Goal: Task Accomplishment & Management: Complete application form

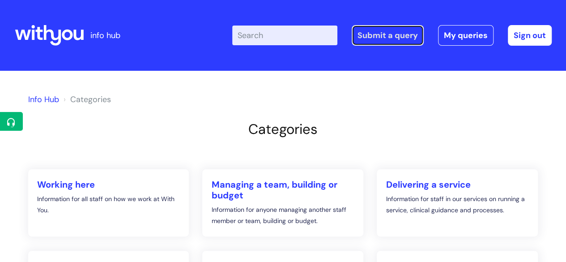
click at [354, 44] on link "Submit a query" at bounding box center [387, 35] width 72 height 21
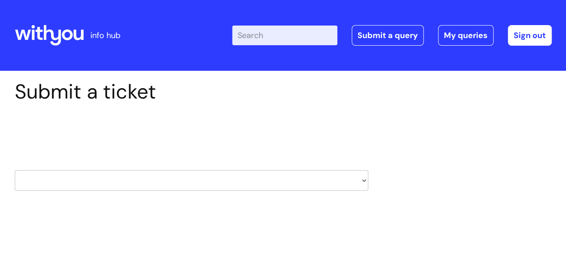
click at [106, 197] on div "Select issue type HR / People IT and Support Clinical Drug Alerts Finance Accou…" at bounding box center [191, 157] width 353 height 93
click at [103, 182] on select "HR / People IT and Support Clinical Drug Alerts Finance Accounts Data Support T…" at bounding box center [191, 180] width 353 height 21
select select "it_and_support"
click at [15, 170] on select "HR / People IT and Support Clinical Drug Alerts Finance Accounts Data Support T…" at bounding box center [191, 180] width 353 height 21
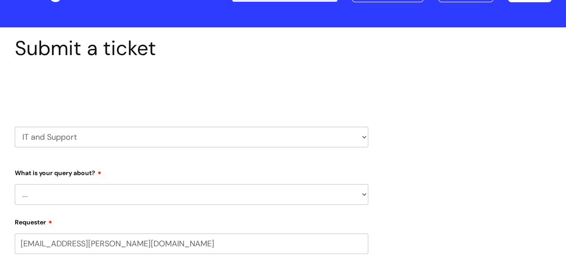
scroll to position [44, 0]
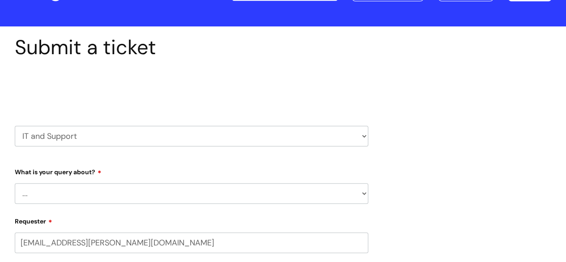
click at [208, 187] on select "... Mobile Phone Reset & MFA Accounts, Starters and Leavers IT Hardware issue I…" at bounding box center [191, 193] width 353 height 21
select select "Something Else"
click at [15, 183] on select "... Mobile Phone Reset & MFA Accounts, Starters and Leavers IT Hardware issue I…" at bounding box center [191, 193] width 353 height 21
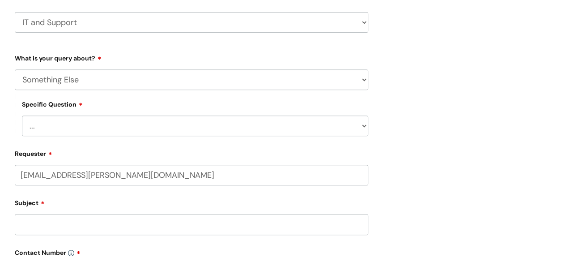
scroll to position [159, 0]
click at [203, 128] on select "... My problem is not listed" at bounding box center [195, 124] width 346 height 21
select select "My problem is not listed"
click at [22, 114] on select "... My problem is not listed" at bounding box center [195, 124] width 346 height 21
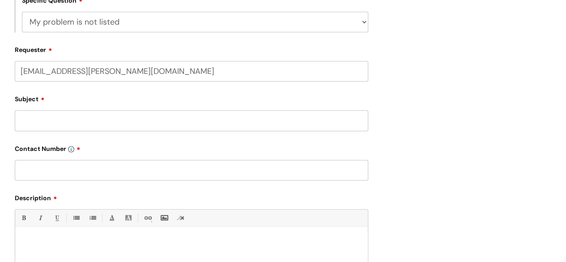
click at [182, 126] on input "Subject" at bounding box center [191, 120] width 353 height 21
type input "Marketing and Communications Google Group"
click at [182, 168] on input "text" at bounding box center [191, 170] width 353 height 21
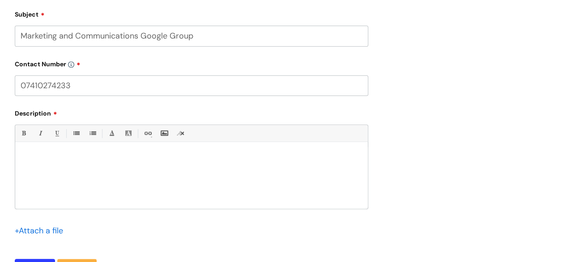
scroll to position [346, 0]
type input "07410274233"
click at [177, 155] on p at bounding box center [191, 157] width 339 height 8
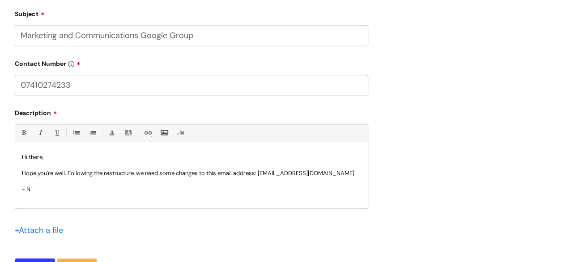
click at [161, 178] on p at bounding box center [191, 181] width 339 height 8
click at [161, 175] on p "Hope you're well. Following the restructure, we need some changes to this email…" at bounding box center [191, 173] width 339 height 8
click at [223, 177] on p "Hope you're well. Following the restructure, we need a new email address set up…" at bounding box center [191, 177] width 339 height 16
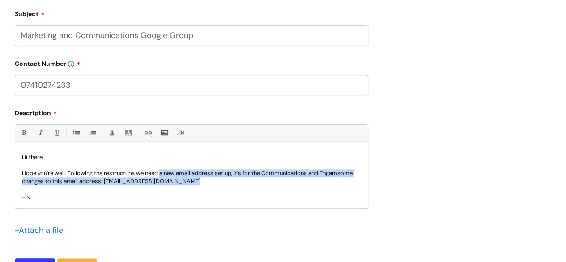
drag, startPoint x: 162, startPoint y: 173, endPoint x: 370, endPoint y: 177, distance: 208.4
click at [370, 177] on div "Submit a ticket Select issue type HR / People IT and Support Clinical Drug Aler…" at bounding box center [191, 13] width 367 height 560
click at [363, 172] on div "Hi there, Hope you're well. Following the restructure, we need a new email addr…" at bounding box center [191, 177] width 352 height 62
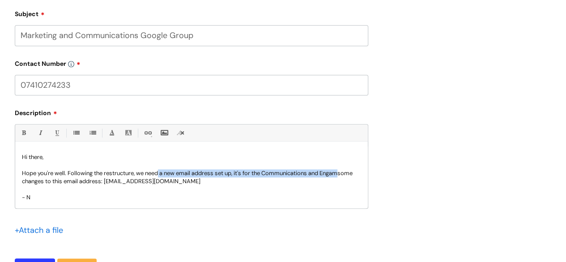
drag, startPoint x: 343, startPoint y: 173, endPoint x: 160, endPoint y: 173, distance: 183.3
click at [160, 173] on p "Hope you're well. Following the restructure, we need a new email address set up…" at bounding box center [191, 177] width 339 height 16
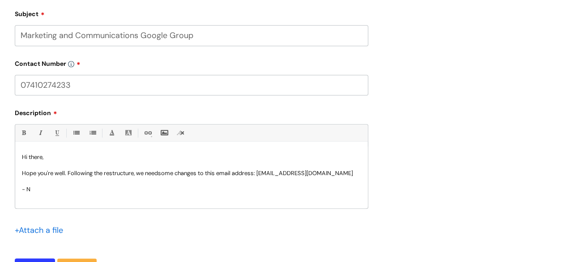
click at [246, 180] on p at bounding box center [191, 181] width 339 height 8
click at [242, 186] on p "- N" at bounding box center [191, 189] width 339 height 8
click at [30, 191] on p "- Could we change the name/email address" at bounding box center [191, 189] width 339 height 8
click at [28, 191] on p "- Could we change the name/email address" at bounding box center [191, 189] width 339 height 8
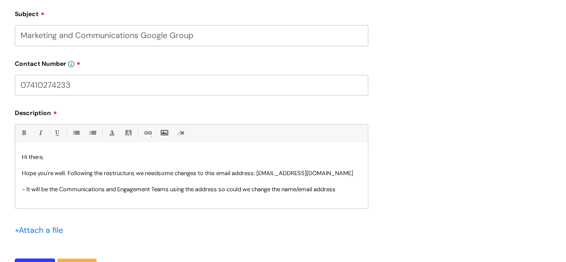
click at [353, 190] on p "- It will be the Communications and Engagement Teams using the address so could…" at bounding box center [191, 189] width 339 height 8
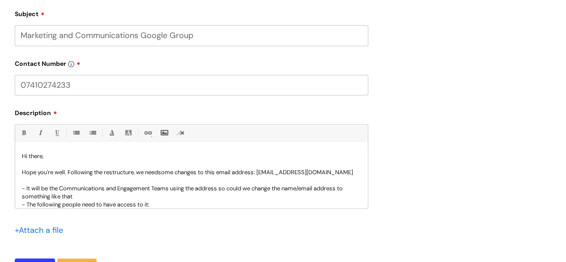
click at [34, 203] on p "- The following people need to have access to it:" at bounding box center [191, 204] width 339 height 8
click at [181, 208] on div "Bold (Ctrl-B) Italic (Ctrl-I) Underline(Ctrl-U) • Unordered List (Ctrl-Shift-7)…" at bounding box center [191, 166] width 353 height 84
click at [181, 203] on p "- Only the following people need to have access to it:" at bounding box center [191, 204] width 339 height 8
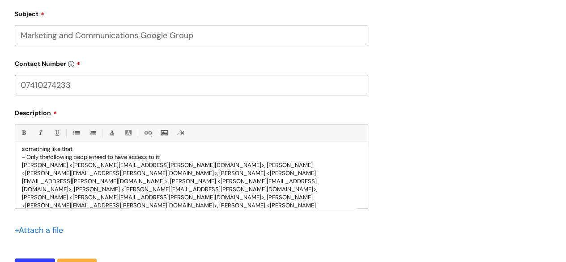
scroll to position [55, 0]
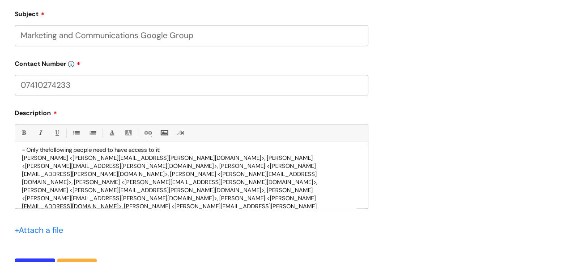
click at [165, 159] on p "[PERSON_NAME] <[PERSON_NAME][EMAIL_ADDRESS][PERSON_NAME][DOMAIN_NAME]>, [PERSON…" at bounding box center [191, 194] width 339 height 80
click at [228, 185] on p "[PERSON_NAME] <[PERSON_NAME][EMAIL_ADDRESS][PERSON_NAME][DOMAIN_NAME]>, [PERSON…" at bounding box center [191, 194] width 339 height 80
click at [273, 196] on p "[PERSON_NAME] <[PERSON_NAME][EMAIL_ADDRESS][PERSON_NAME][DOMAIN_NAME]>, [PERSON…" at bounding box center [191, 194] width 339 height 80
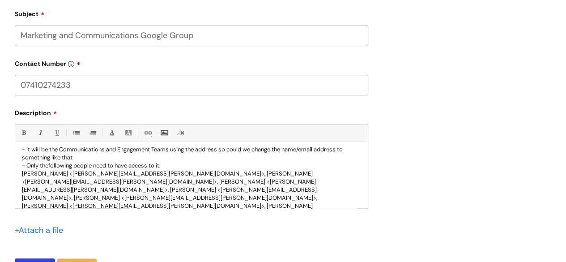
scroll to position [55, 0]
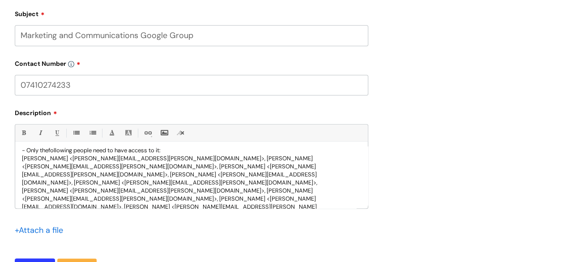
click at [20, 158] on div "Hi there, Hope you're well. Following the restructure, we need some changes to …" at bounding box center [191, 177] width 352 height 62
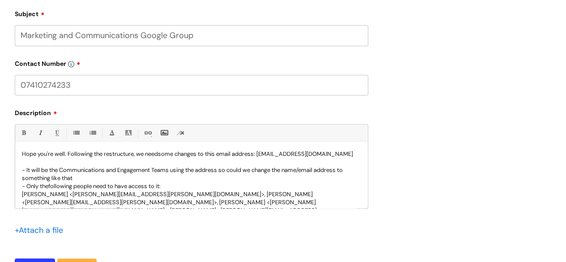
scroll to position [20, 0]
click at [122, 160] on p at bounding box center [191, 161] width 339 height 8
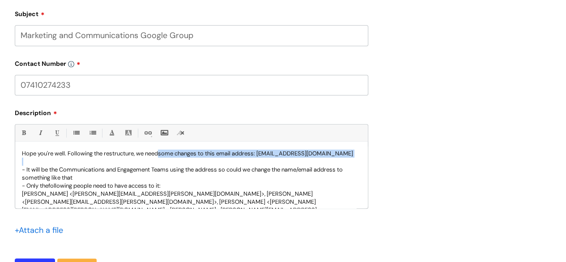
drag, startPoint x: 160, startPoint y: 151, endPoint x: 163, endPoint y: 166, distance: 15.5
click at [163, 166] on div "Hi there, Hope you're well. Following the restructure, we need some changes to …" at bounding box center [191, 177] width 352 height 62
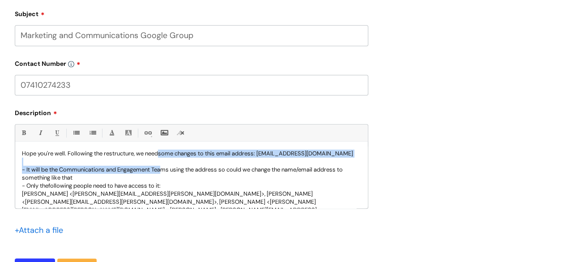
click at [163, 166] on p "- It will be the Communications and Engagement Teams using the address so could…" at bounding box center [191, 173] width 339 height 16
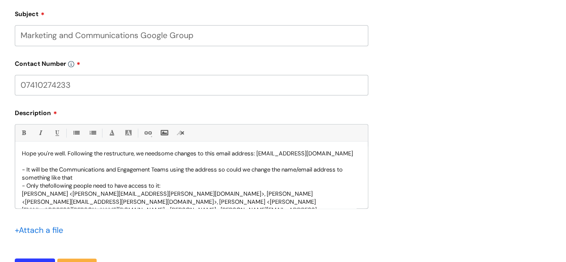
click at [181, 152] on p "Hope you're well. Following the restructure, we need some changes to this email…" at bounding box center [191, 153] width 339 height 8
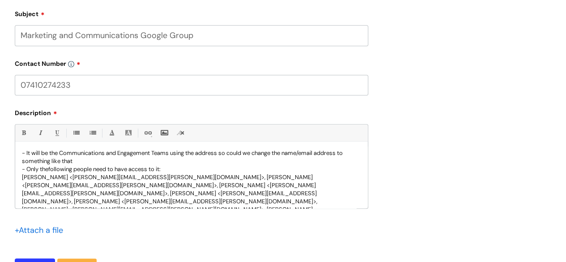
scroll to position [37, 0]
drag, startPoint x: 181, startPoint y: 152, endPoint x: 181, endPoint y: 167, distance: 15.7
click at [181, 167] on div "Hi there, Hope you're well. Following the restructure, we need some changes to …" at bounding box center [191, 177] width 352 height 62
click at [181, 167] on p "- Only the following people need to have access to it:" at bounding box center [191, 169] width 339 height 8
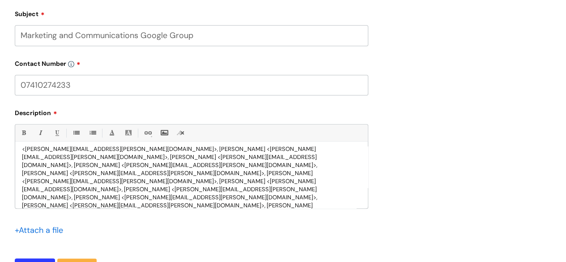
click at [284, 225] on p at bounding box center [191, 229] width 339 height 8
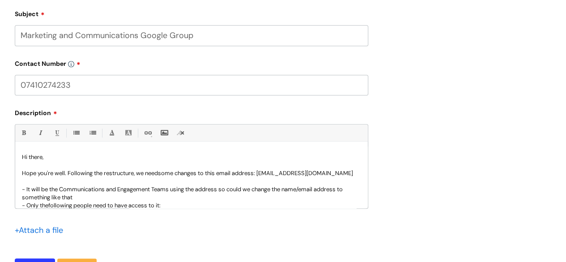
drag, startPoint x: 224, startPoint y: 175, endPoint x: 230, endPoint y: 200, distance: 26.2
click at [230, 200] on div "Hi there, Hope you're well. Following the restructure, we need some changes to …" at bounding box center [191, 177] width 352 height 62
click at [230, 200] on p "- It will be the Communications and Engagement Teams using the address so could…" at bounding box center [191, 193] width 339 height 16
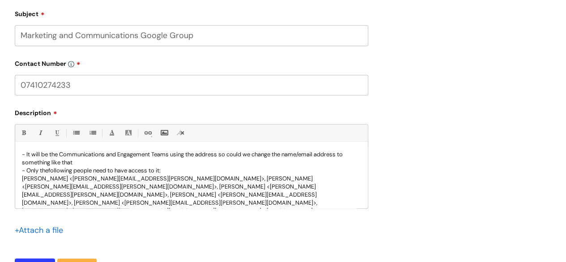
scroll to position [37, 0]
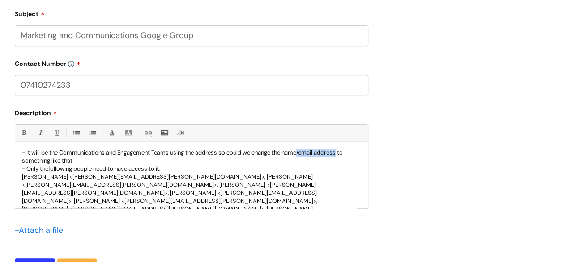
drag, startPoint x: 302, startPoint y: 153, endPoint x: 342, endPoint y: 153, distance: 40.2
click at [342, 153] on p "- It will be the Communications and Engagement Teams using the address so could…" at bounding box center [191, 156] width 339 height 16
click at [221, 159] on p "- It will be the Communications and Engagement Teams using the address so could…" at bounding box center [191, 156] width 339 height 16
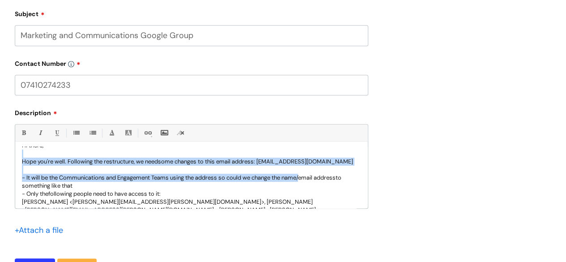
scroll to position [5, 0]
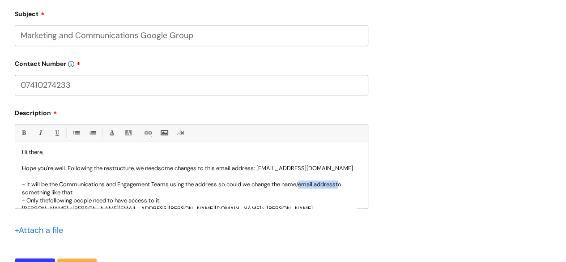
drag, startPoint x: 305, startPoint y: 153, endPoint x: 343, endPoint y: 185, distance: 49.9
click at [343, 185] on p "- It will be the Communications and Engagement Teams using the address so could…" at bounding box center [191, 188] width 339 height 16
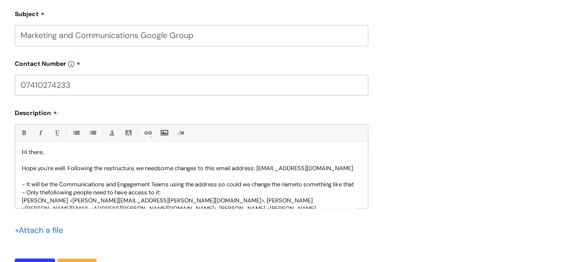
scroll to position [13, 0]
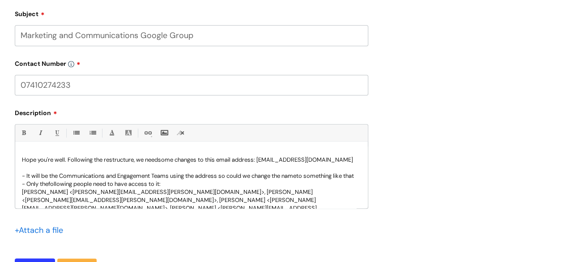
click at [323, 178] on p "- It will be the Communications and Engagement Teams using the address so could…" at bounding box center [191, 176] width 339 height 8
drag, startPoint x: 342, startPoint y: 174, endPoint x: 347, endPoint y: 186, distance: 12.9
click at [347, 180] on p "- It will be the Communications and Engagement Teams using the address so could…" at bounding box center [191, 176] width 339 height 8
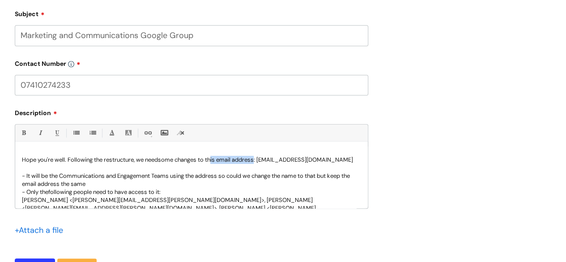
drag, startPoint x: 258, startPoint y: 159, endPoint x: 213, endPoint y: 156, distance: 44.4
click at [213, 156] on p "Hope you're well. Following the restructure, we need some changes to this email…" at bounding box center [191, 160] width 339 height 8
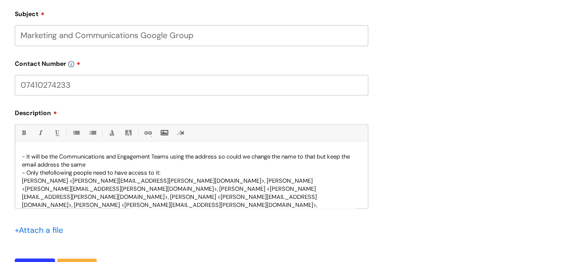
scroll to position [41, 0]
drag, startPoint x: 189, startPoint y: 155, endPoint x: 222, endPoint y: 154, distance: 33.1
click at [222, 154] on p "- It will be the Communications and Engagement Teams using the address so could…" at bounding box center [191, 160] width 339 height 16
click at [26, 157] on p "- It will be the Communications and Engagement Teams so could we change the nam…" at bounding box center [191, 160] width 339 height 16
click at [251, 156] on p "- Can we change the name of the group to Communications and Engagement Teams so…" at bounding box center [191, 160] width 339 height 16
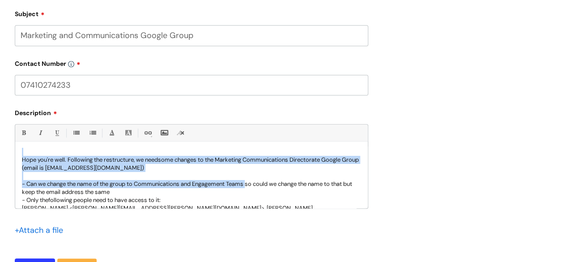
scroll to position [11, 0]
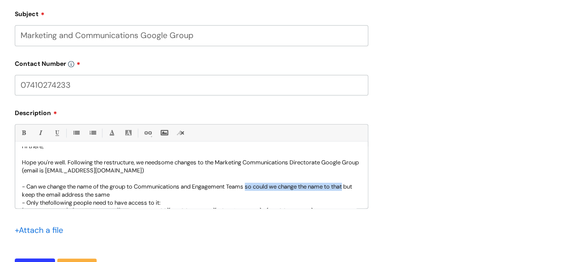
drag, startPoint x: 251, startPoint y: 156, endPoint x: 355, endPoint y: 186, distance: 108.1
click at [355, 186] on div "Hi there, Hope you're well. Following the restructure, we need some changes to …" at bounding box center [191, 177] width 352 height 62
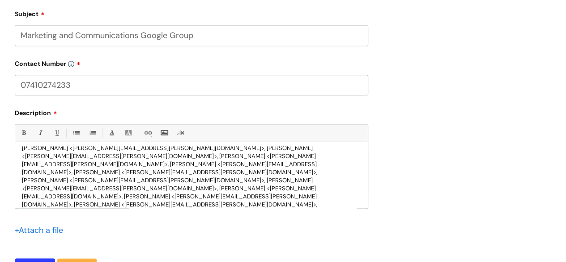
scroll to position [72, 0]
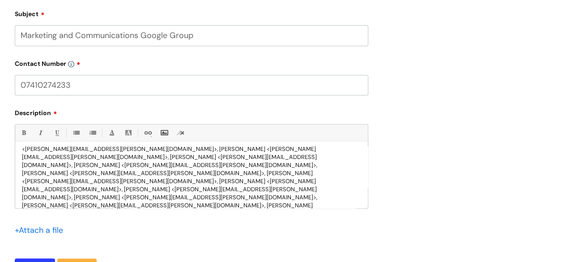
drag, startPoint x: 211, startPoint y: 205, endPoint x: 12, endPoint y: 204, distance: 198.9
click at [12, 204] on div "Submit a ticket Select issue type HR / People IT and Support Clinical Drug Aler…" at bounding box center [191, 13] width 367 height 560
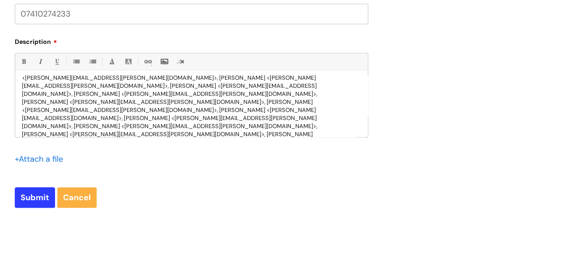
scroll to position [419, 0]
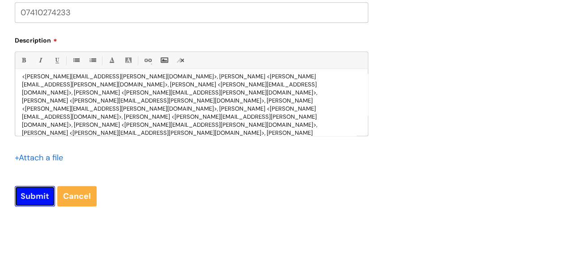
click at [42, 191] on input "Submit" at bounding box center [35, 196] width 40 height 21
type input "Please Wait..."
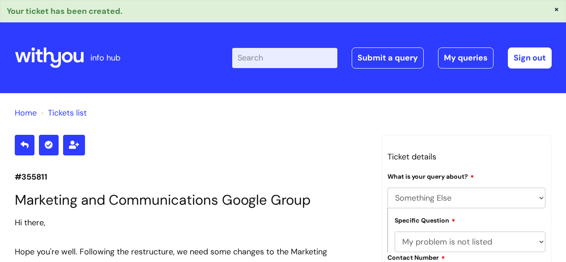
select select "Something Else"
select select "My problem is not listed"
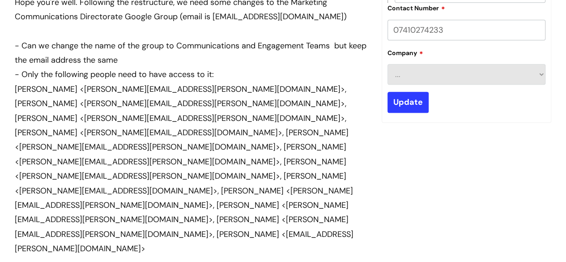
scroll to position [215, 0]
